Goal: Task Accomplishment & Management: Use online tool/utility

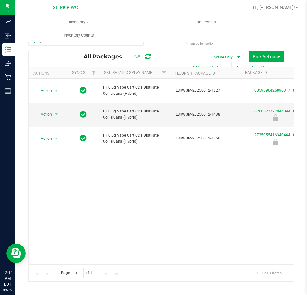
type input "cja"
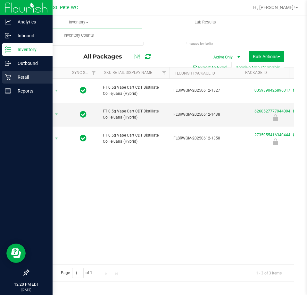
click at [11, 80] on div "Retail" at bounding box center [27, 77] width 51 height 13
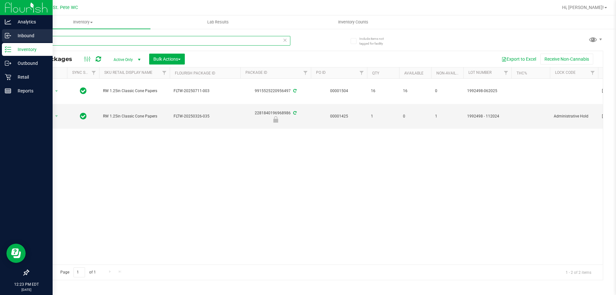
drag, startPoint x: 120, startPoint y: 42, endPoint x: 13, endPoint y: 41, distance: 107.2
click at [13, 41] on div "Analytics Inbound Inventory Outbound Retail Reports 12:23 PM EDT [DATE] 09/29 S…" at bounding box center [308, 147] width 616 height 295
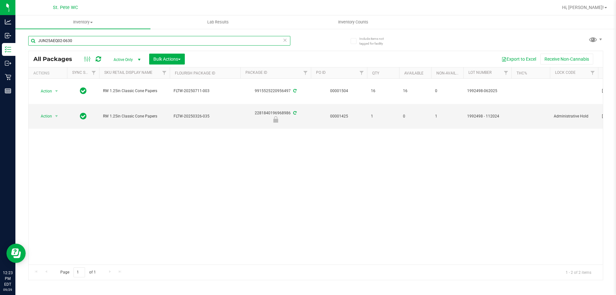
type input "JUN25AEQ02-0630"
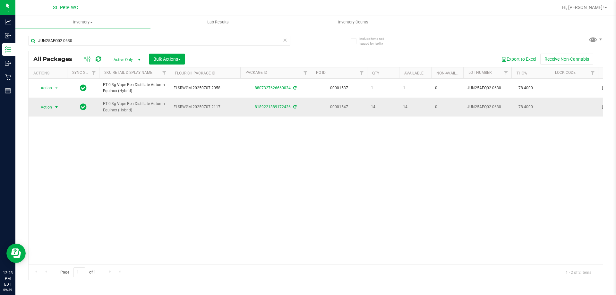
click at [55, 109] on span "select" at bounding box center [56, 107] width 5 height 5
click at [56, 170] on li "Lock package" at bounding box center [60, 166] width 50 height 10
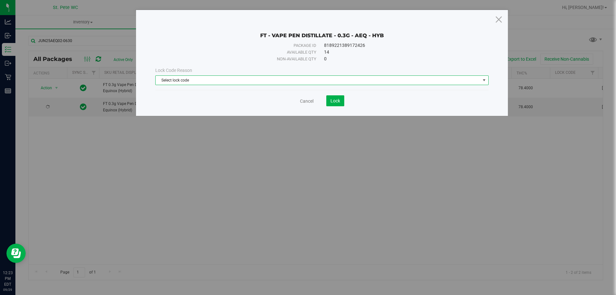
click at [219, 79] on span "Select lock code" at bounding box center [318, 80] width 325 height 9
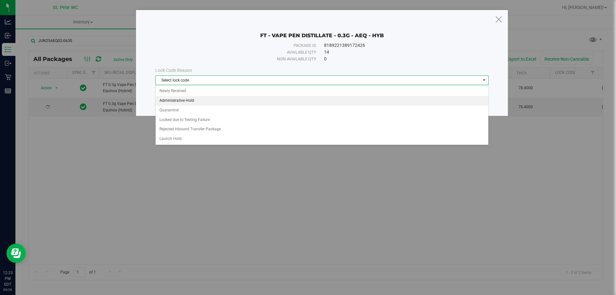
click at [210, 99] on li "Administrative Hold" at bounding box center [322, 101] width 333 height 10
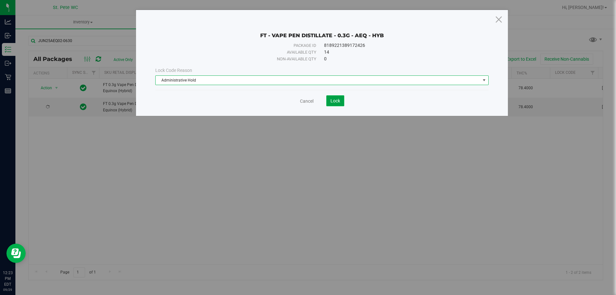
click at [328, 102] on button "Lock" at bounding box center [335, 100] width 18 height 11
